Goal: Information Seeking & Learning: Learn about a topic

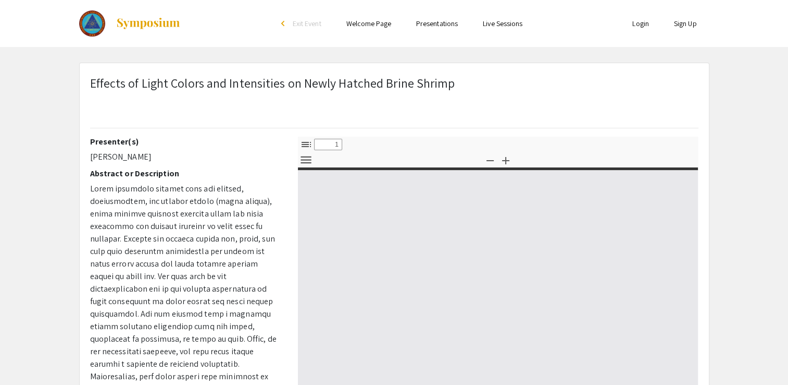
select select "custom"
type input "0"
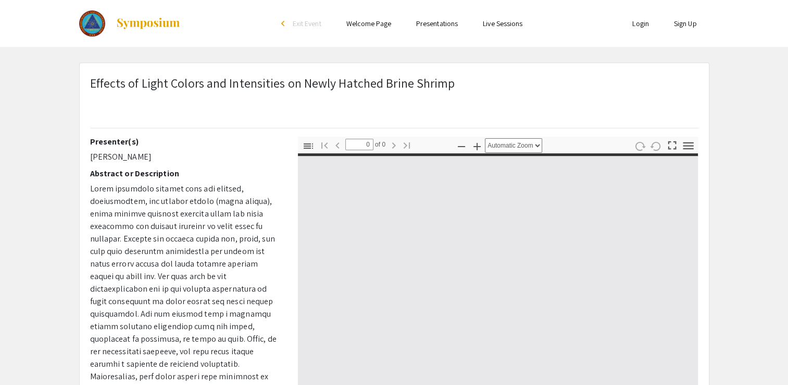
select select "custom"
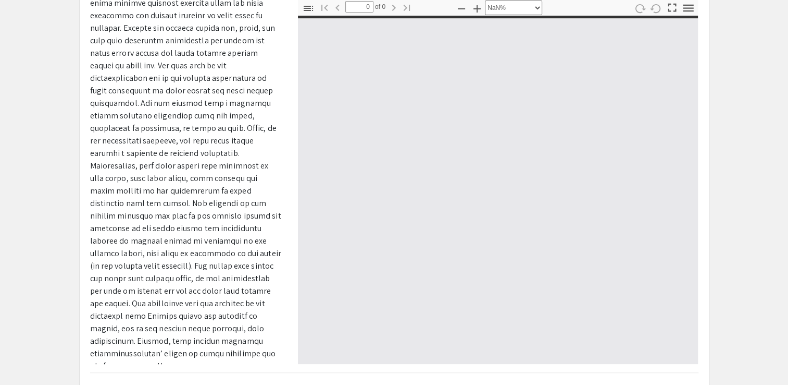
scroll to position [139, 0]
type input "1"
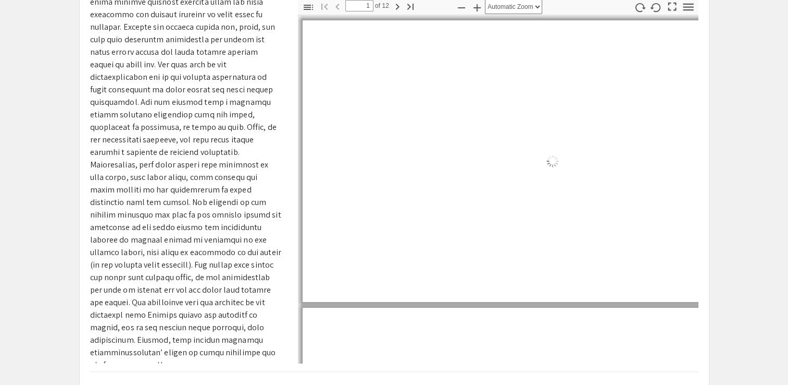
select select "auto"
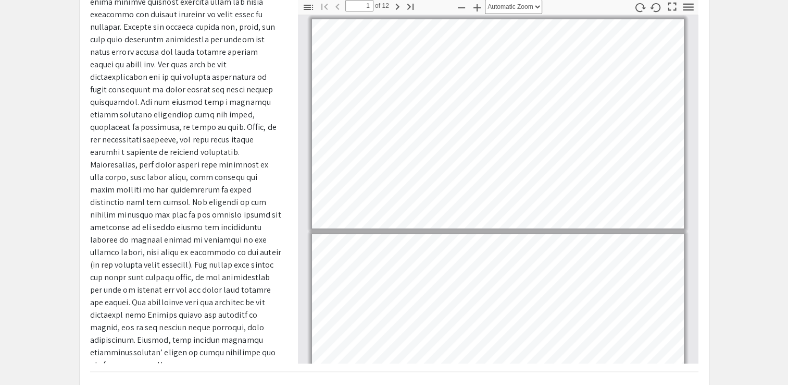
scroll to position [0, 0]
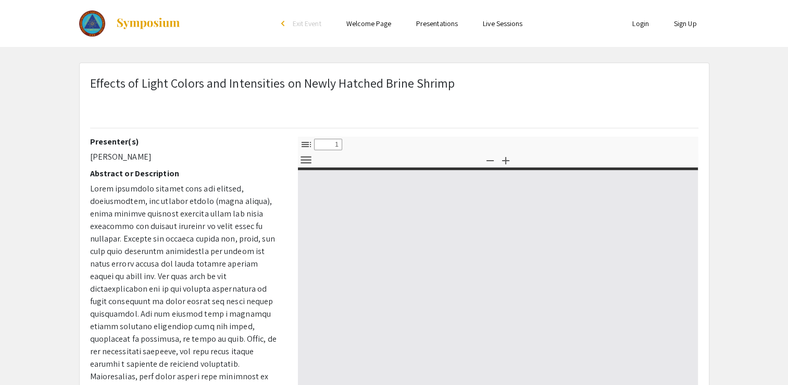
select select "custom"
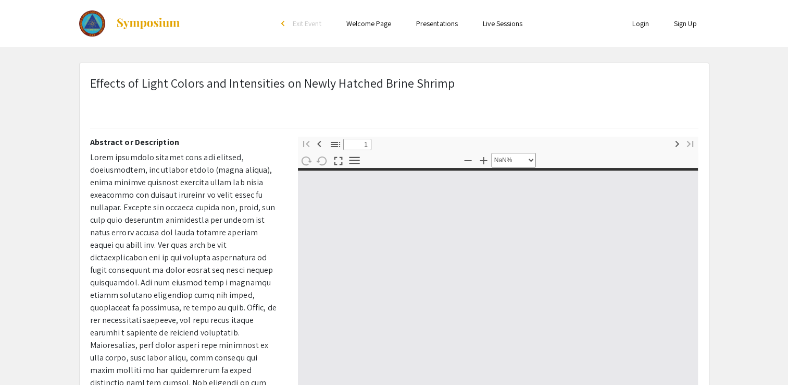
type input "0"
select select "custom"
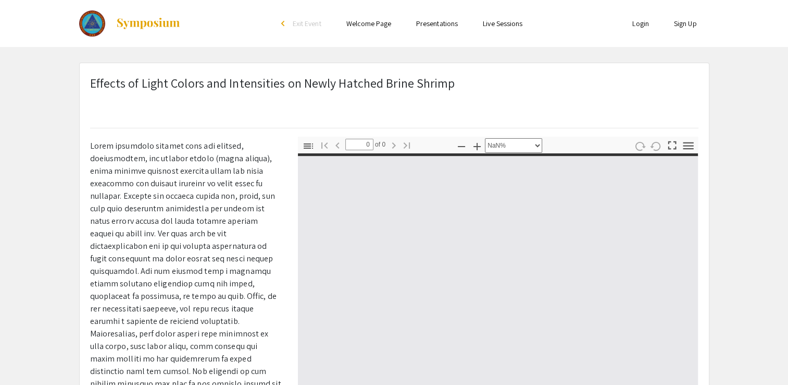
scroll to position [42, 0]
type input "1"
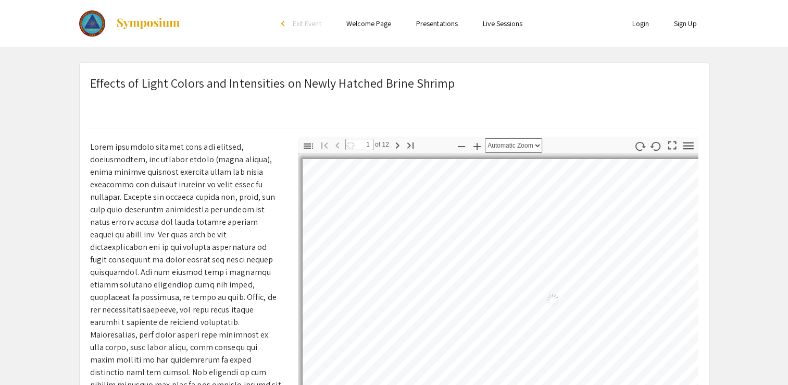
select select "auto"
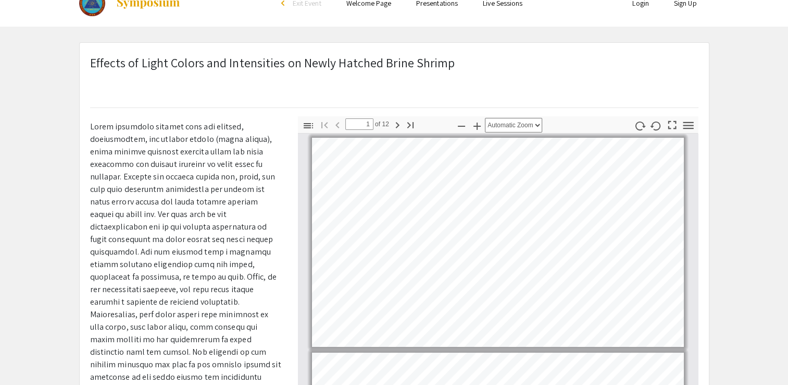
scroll to position [21, 0]
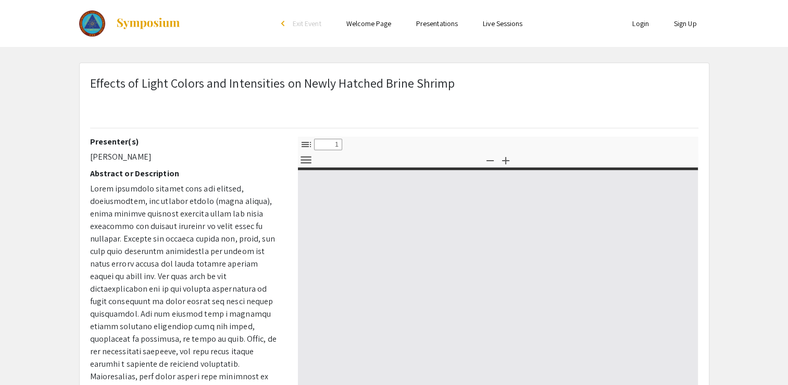
select select "custom"
type input "0"
select select "custom"
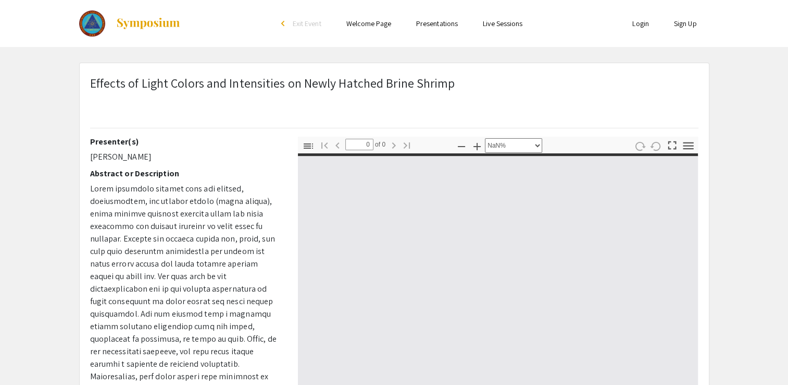
type input "1"
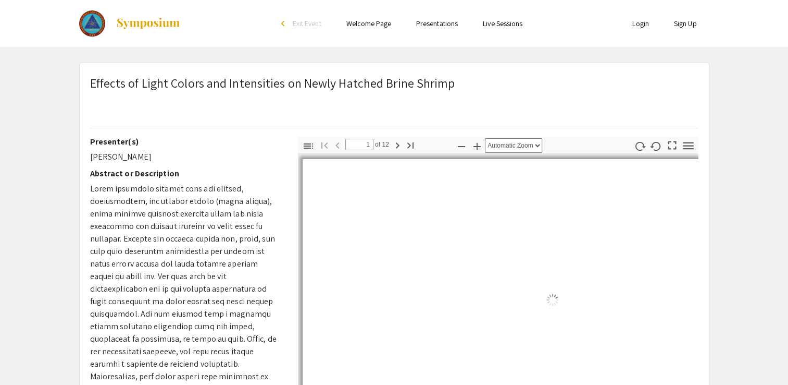
select select "auto"
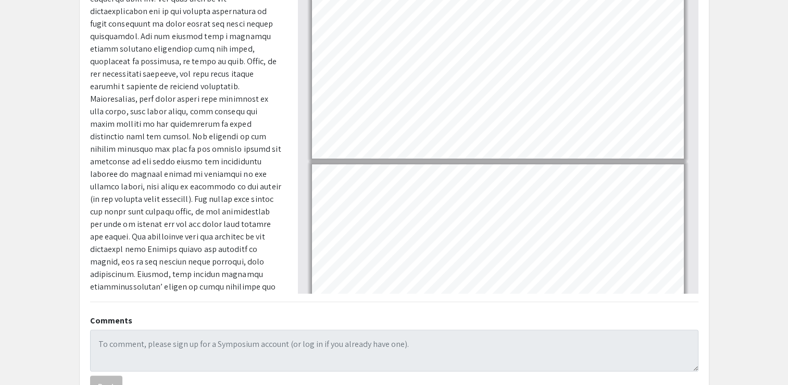
scroll to position [73, 0]
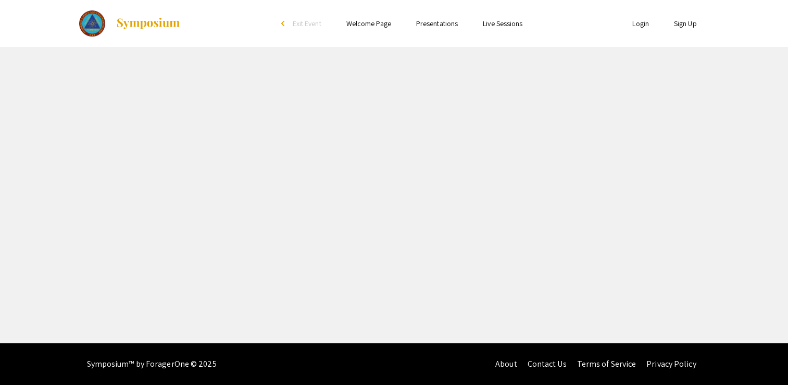
select select "custom"
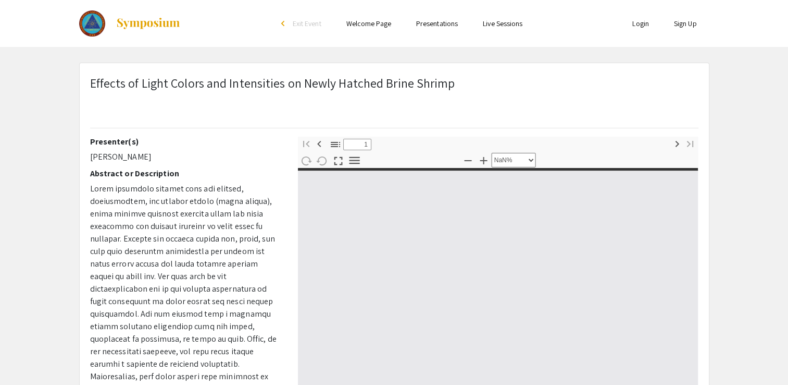
type input "0"
select select "custom"
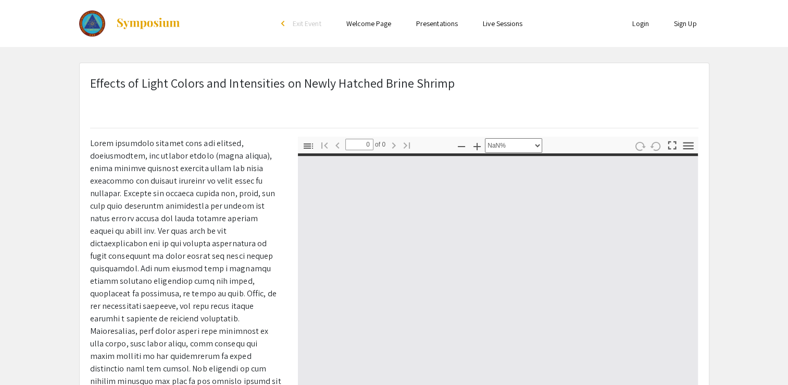
type input "1"
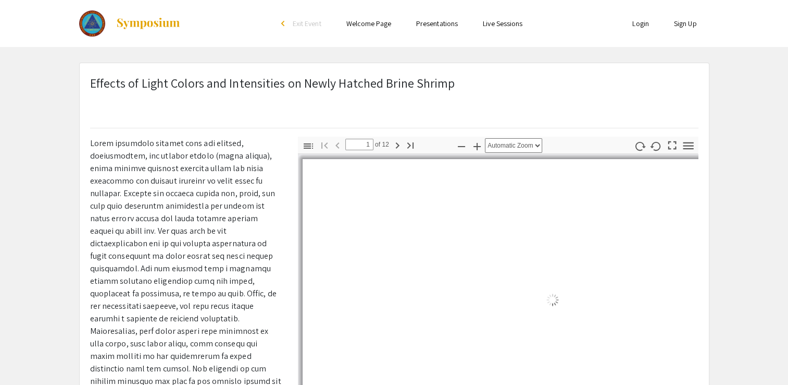
scroll to position [46, 0]
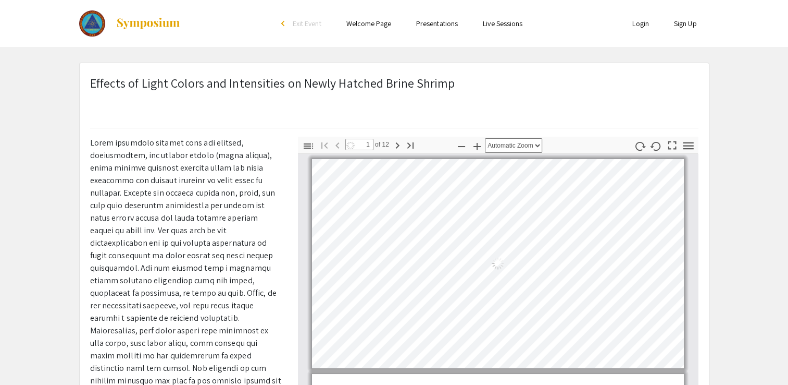
select select "auto"
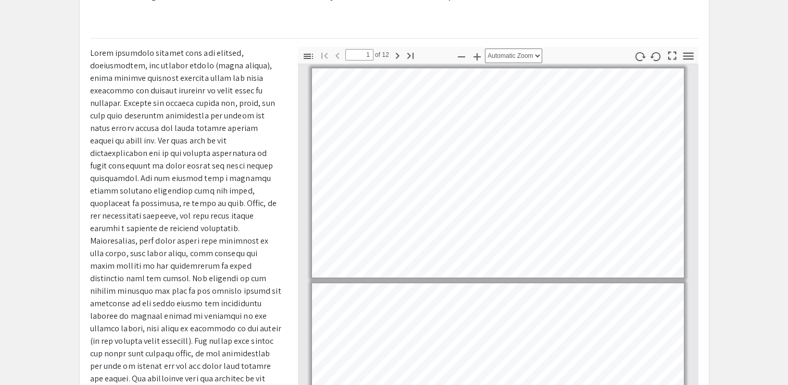
scroll to position [73, 0]
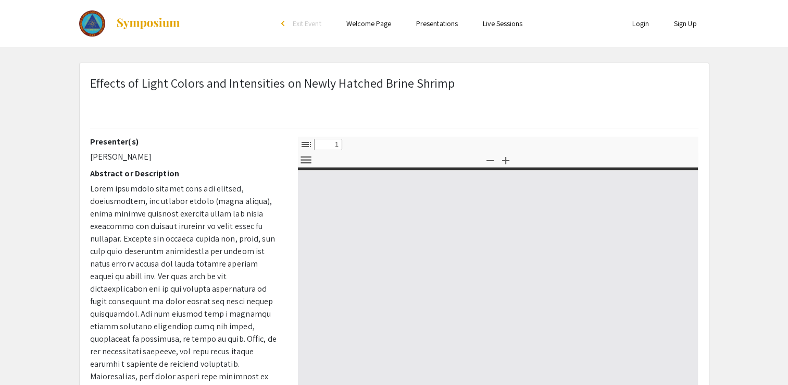
select select "custom"
type input "0"
select select "custom"
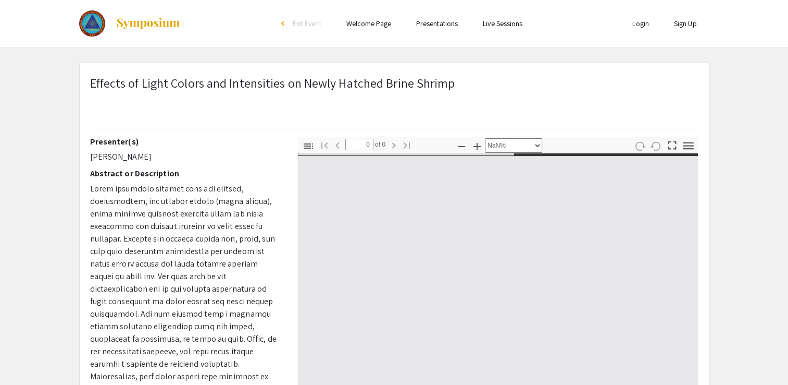
type input "1"
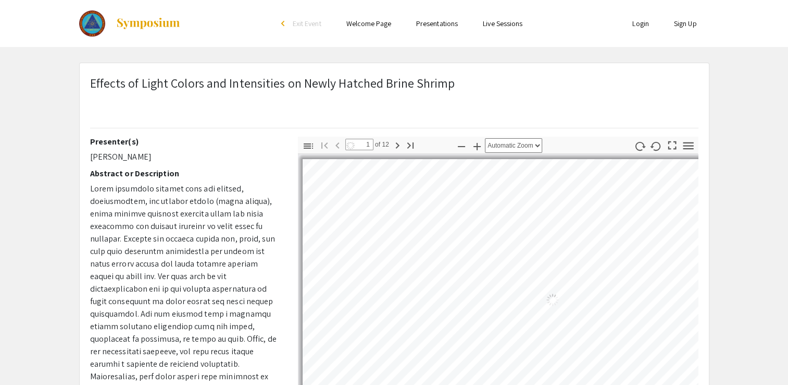
select select "auto"
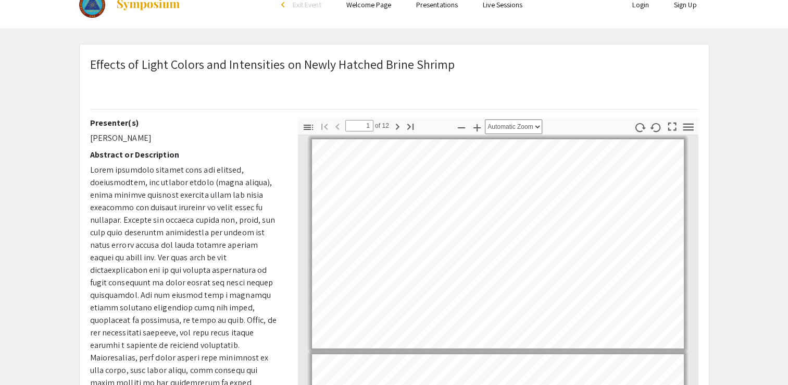
scroll to position [21, 0]
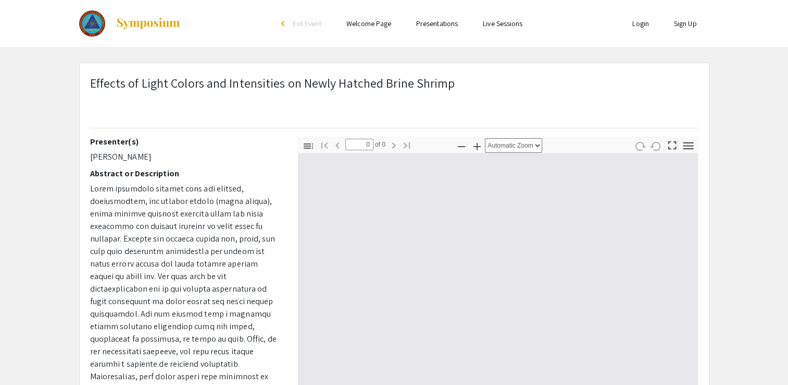
select select "custom"
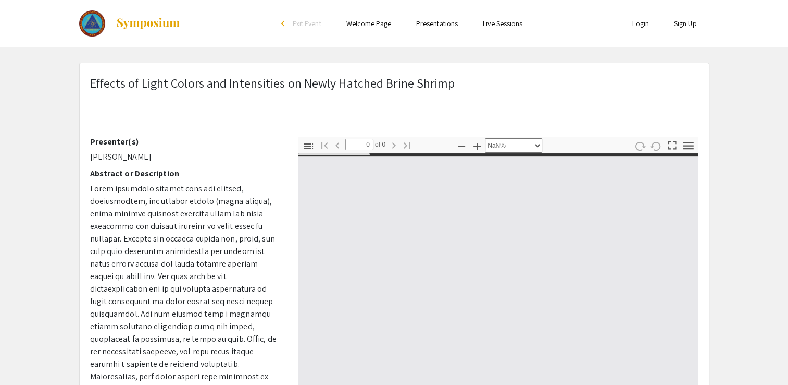
type input "1"
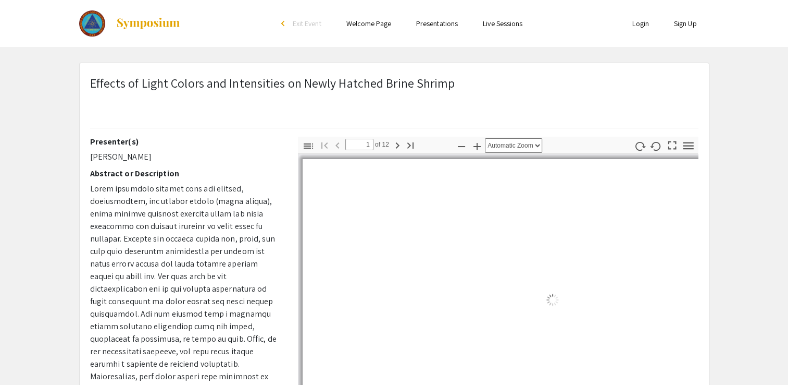
select select "auto"
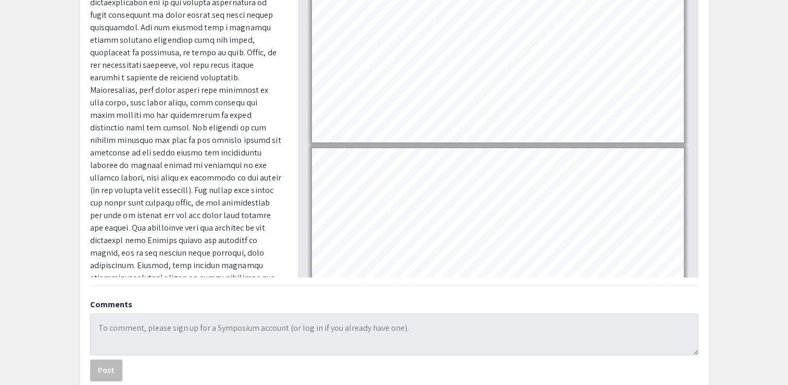
scroll to position [236, 0]
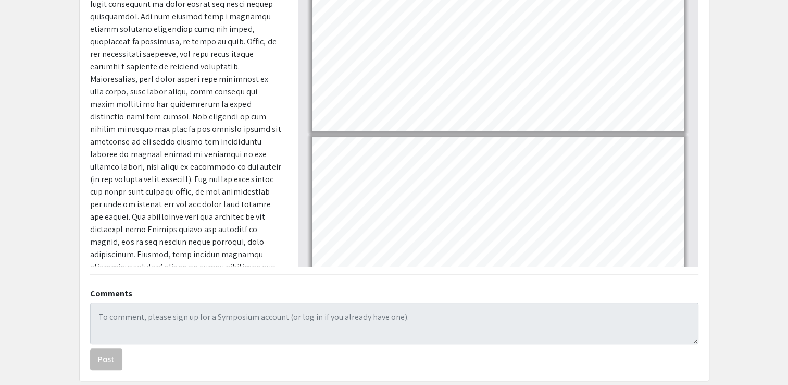
type input "2"
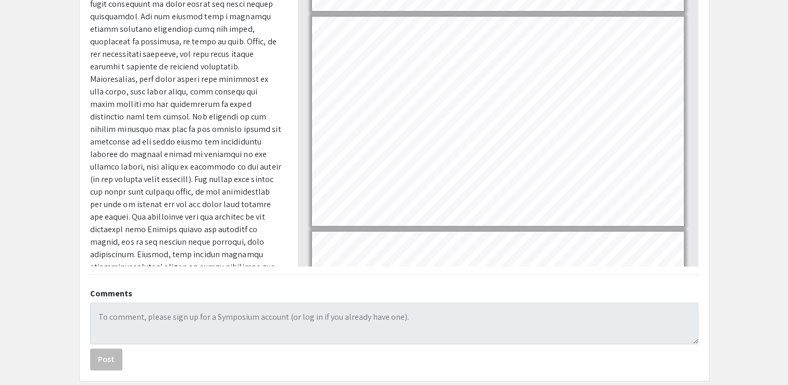
scroll to position [255, 0]
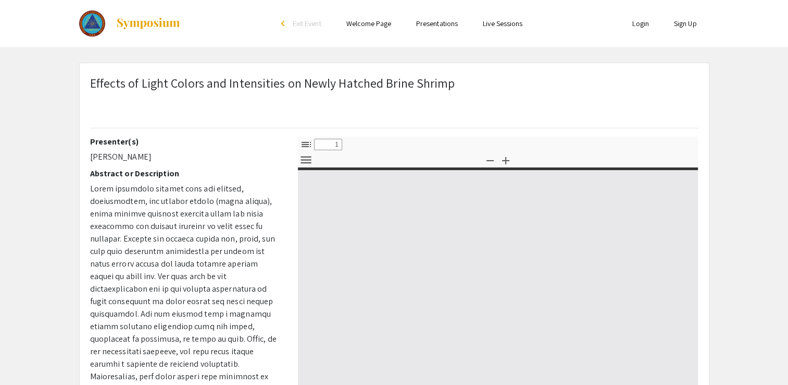
select select "custom"
type input "0"
select select "custom"
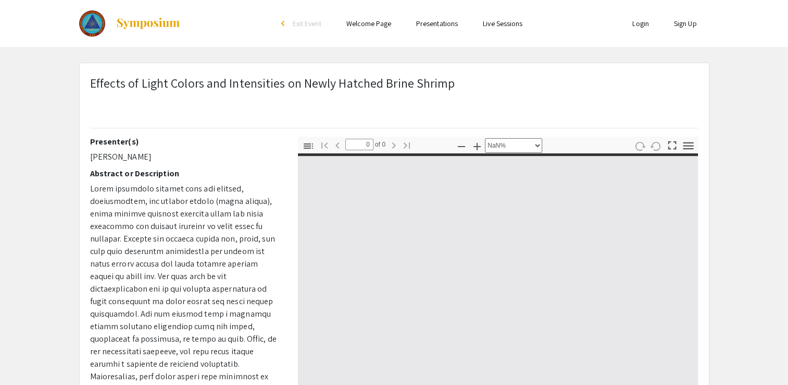
type input "1"
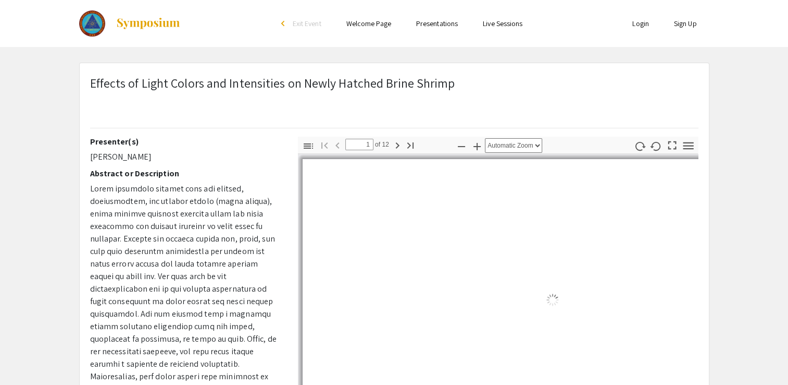
select select "auto"
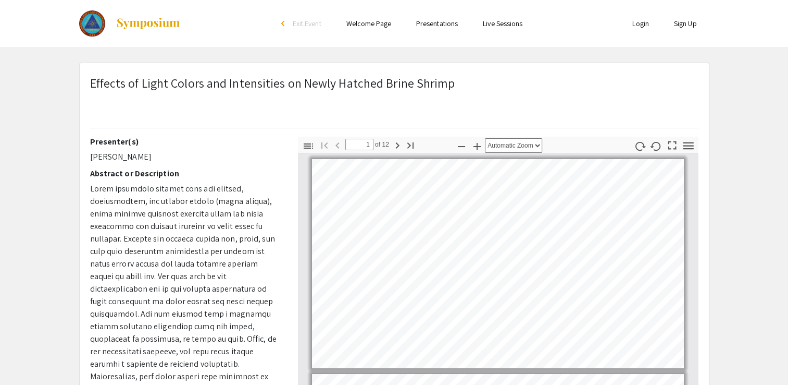
scroll to position [1, 0]
